Goal: Information Seeking & Learning: Learn about a topic

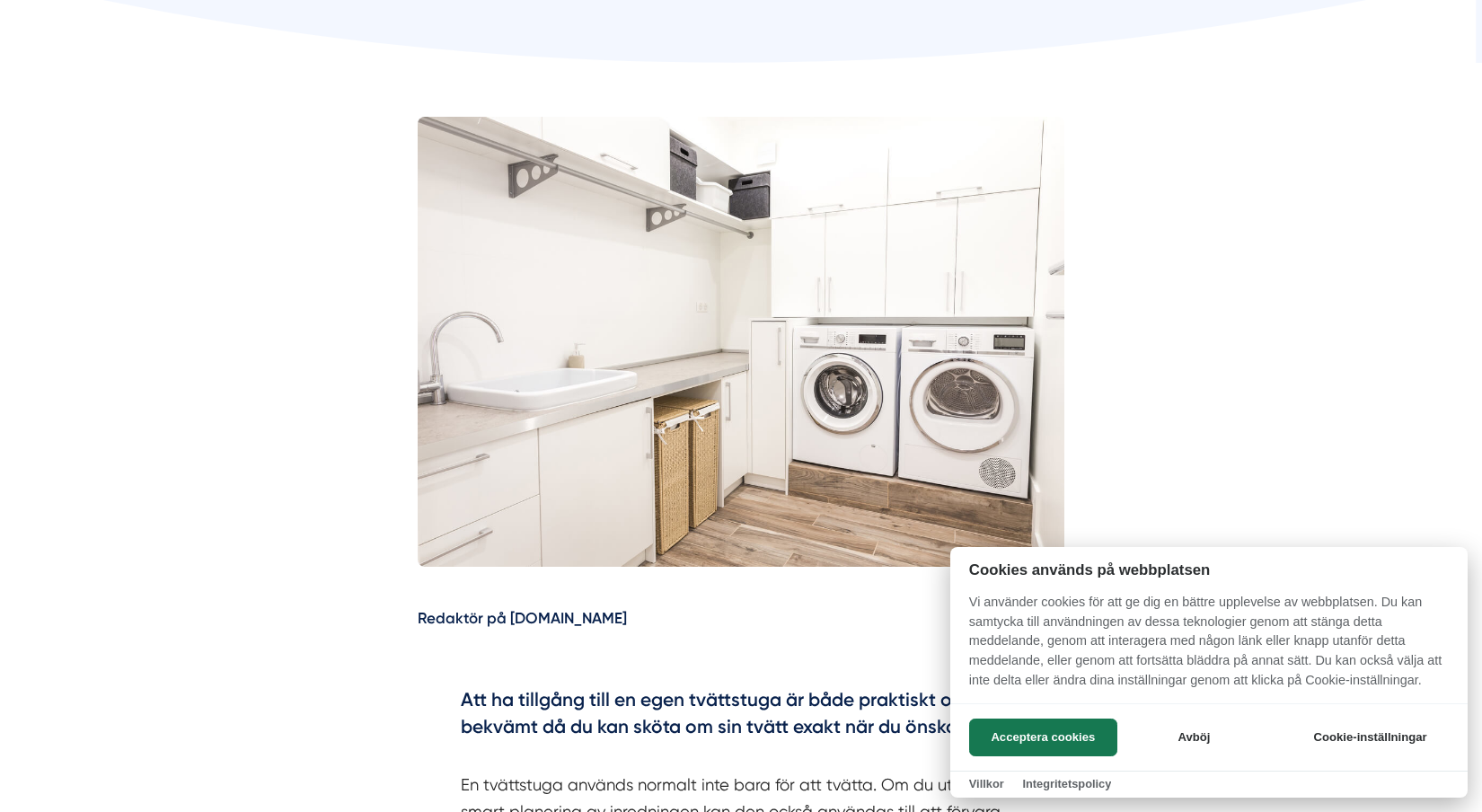
scroll to position [655, 0]
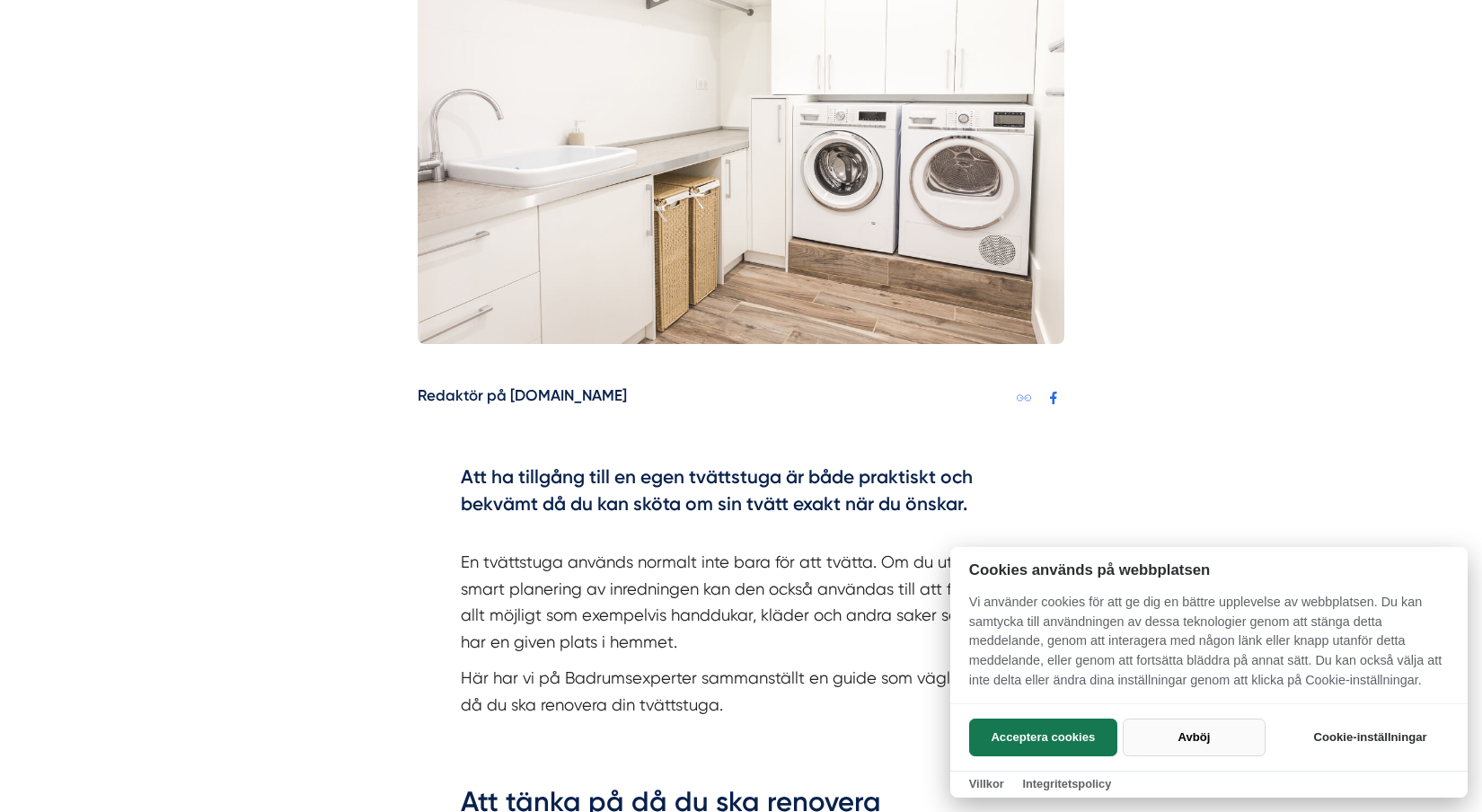
click at [1237, 743] on button "Avböj" at bounding box center [1193, 737] width 142 height 38
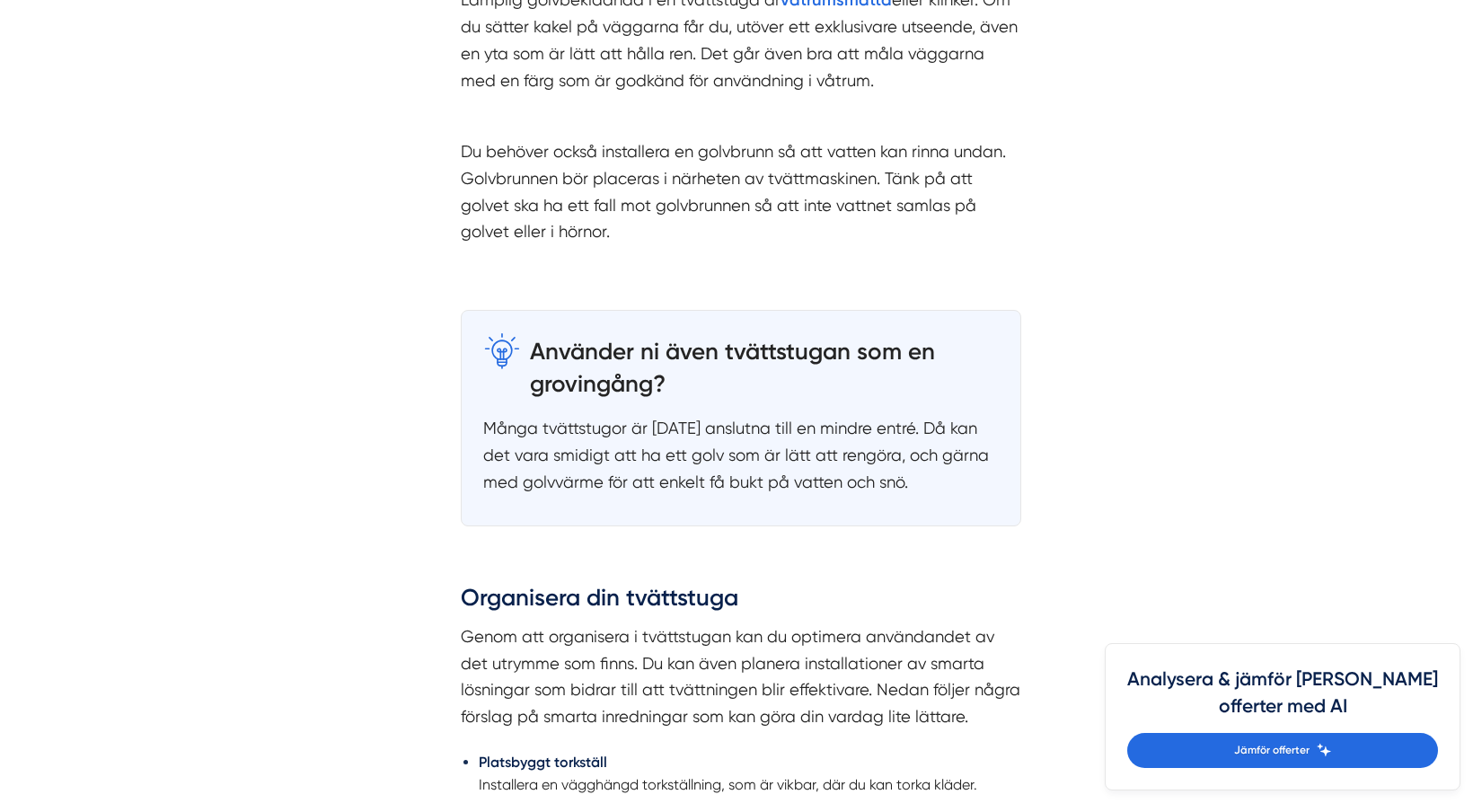
scroll to position [2788, 0]
click at [785, 333] on h3 "Använder ni även tvättstugan som en grovingång?" at bounding box center [764, 364] width 469 height 69
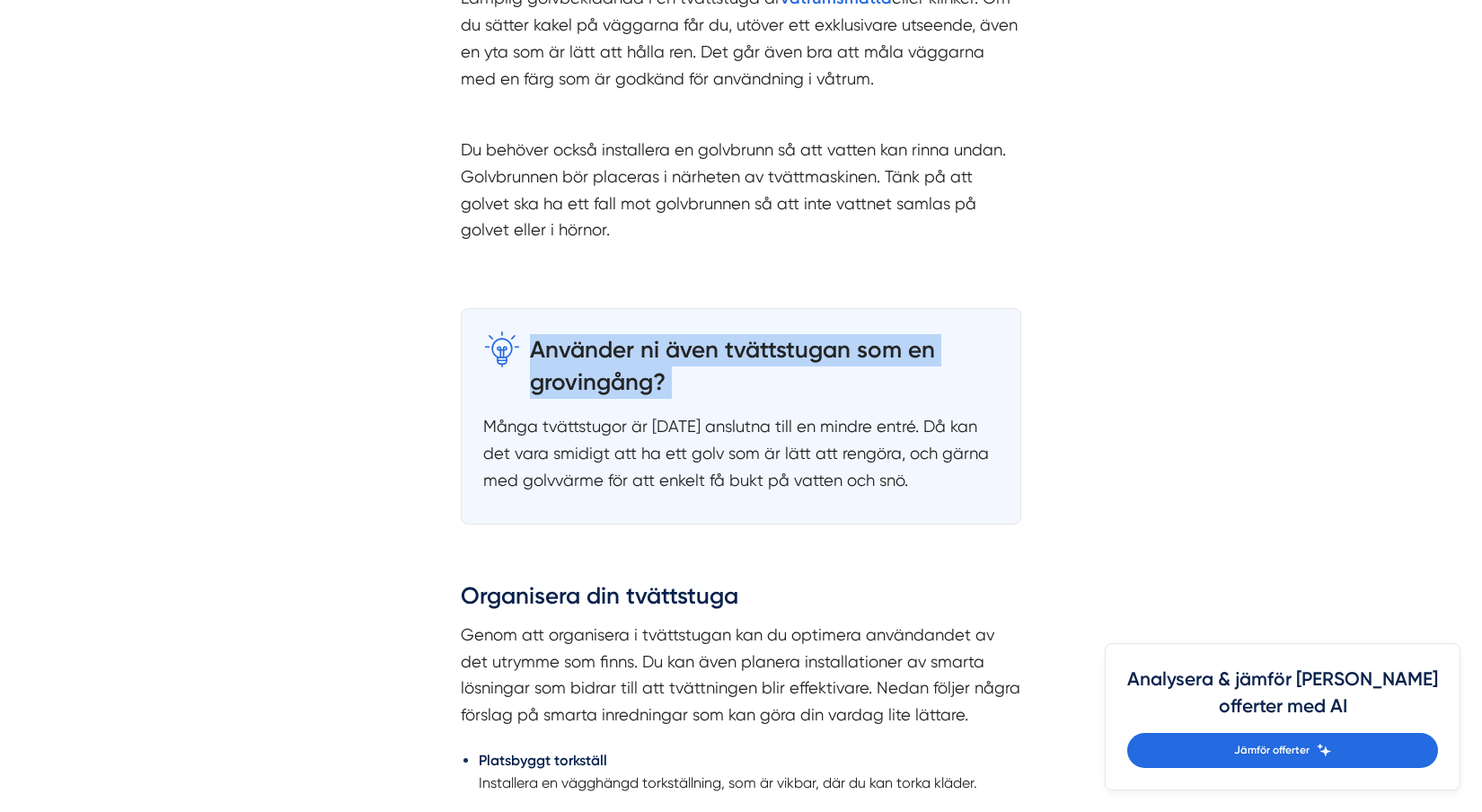
click at [785, 333] on h3 "Använder ni även tvättstugan som en grovingång?" at bounding box center [764, 364] width 469 height 69
click at [721, 439] on p "Många tvättstugor är [DATE] anslutna till en mindre entré. Då kan det vara smid…" at bounding box center [741, 453] width 516 height 80
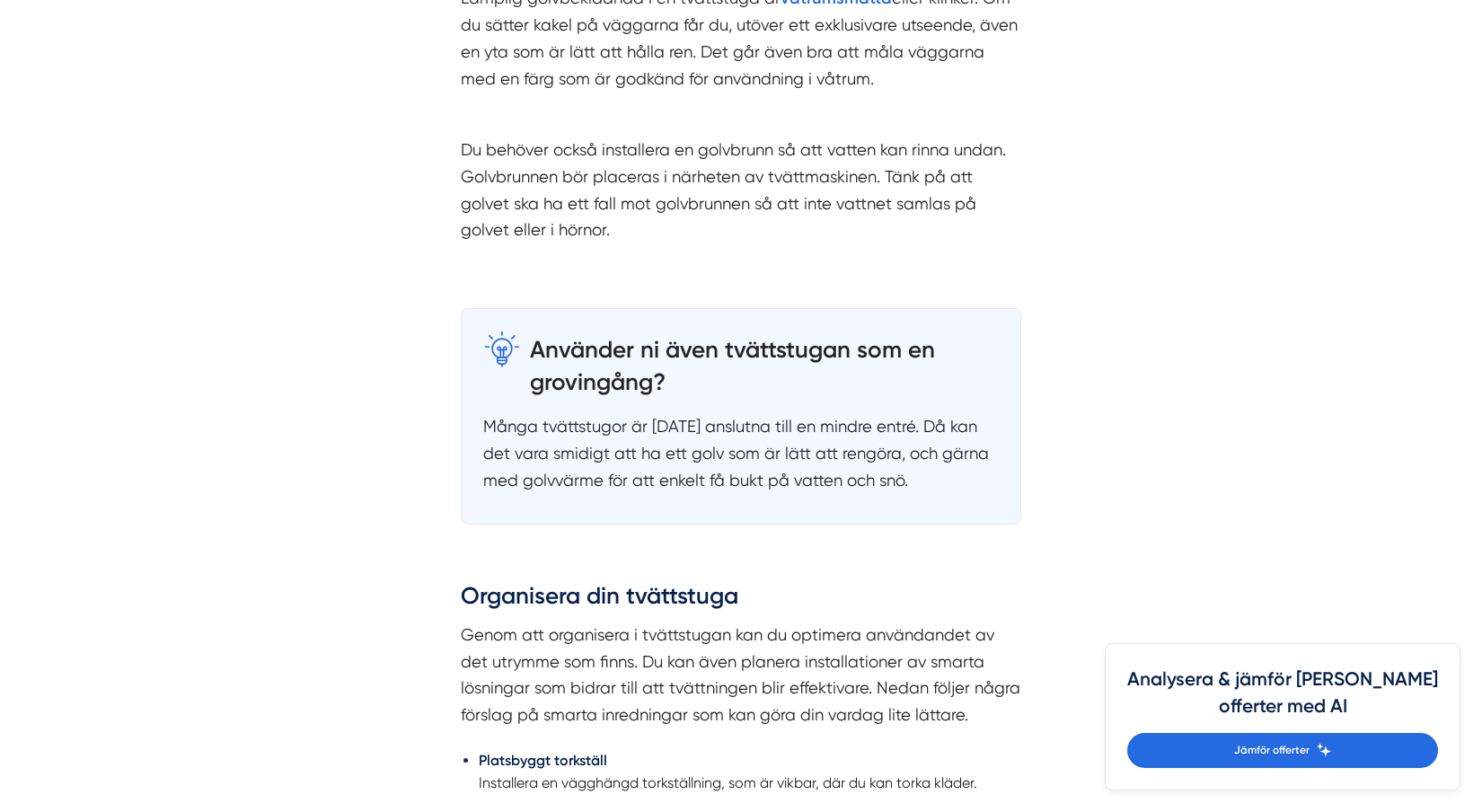
click at [721, 439] on p "Många tvättstugor är [DATE] anslutna till en mindre entré. Då kan det vara smid…" at bounding box center [741, 453] width 516 height 80
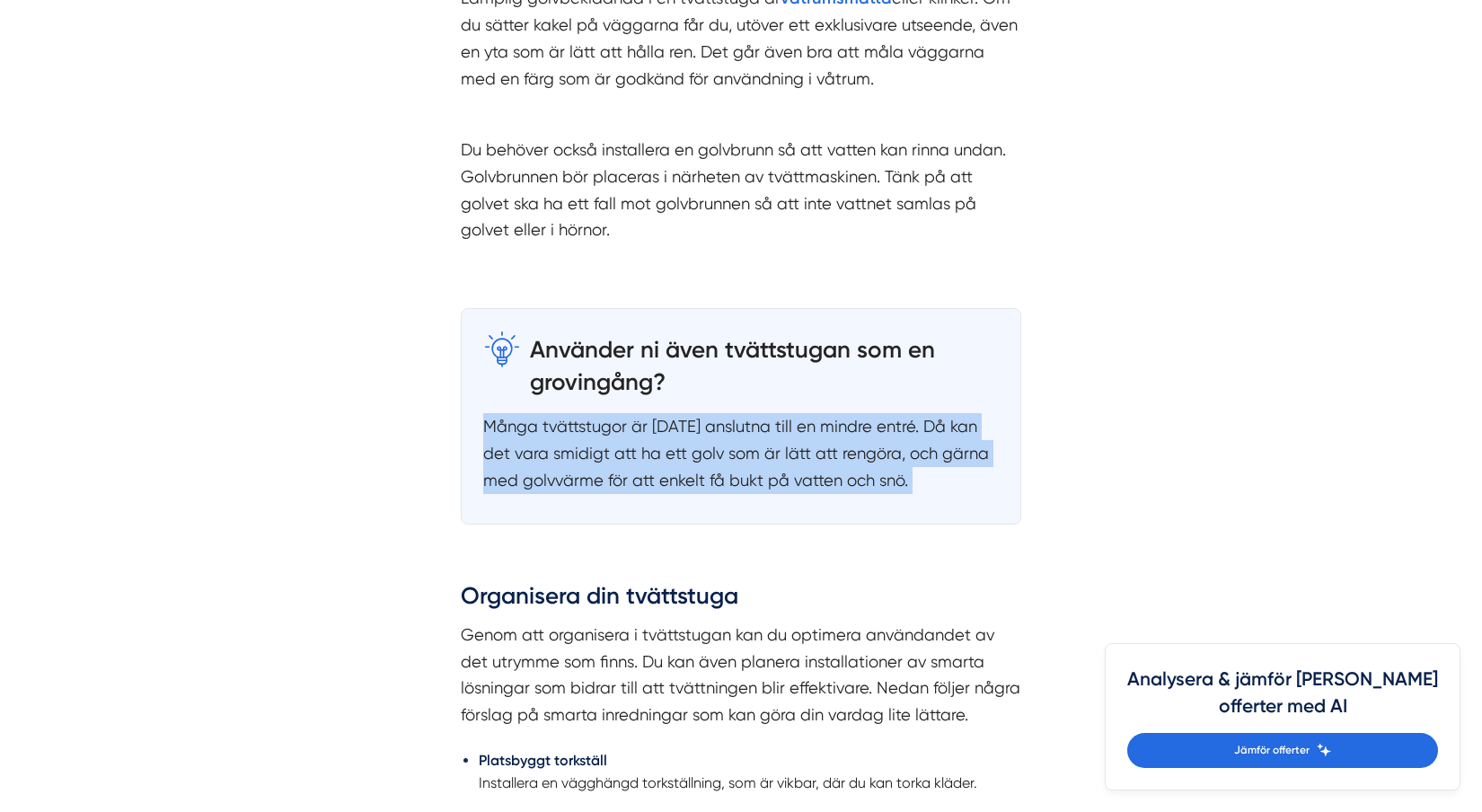
click at [807, 357] on h3 "Använder ni även tvättstugan som en grovingång?" at bounding box center [764, 364] width 469 height 69
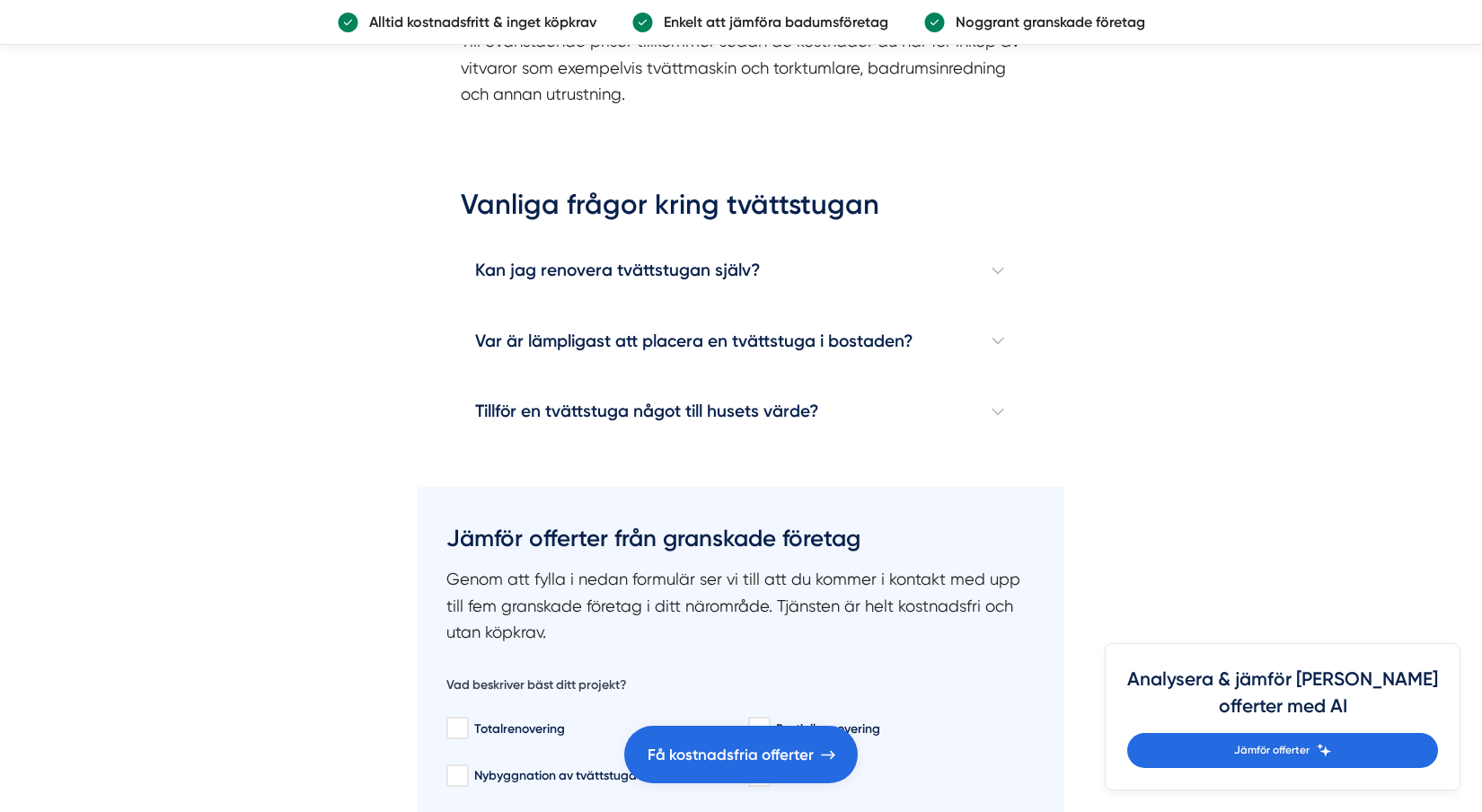
scroll to position [5440, 0]
